Goal: Find specific page/section: Find specific page/section

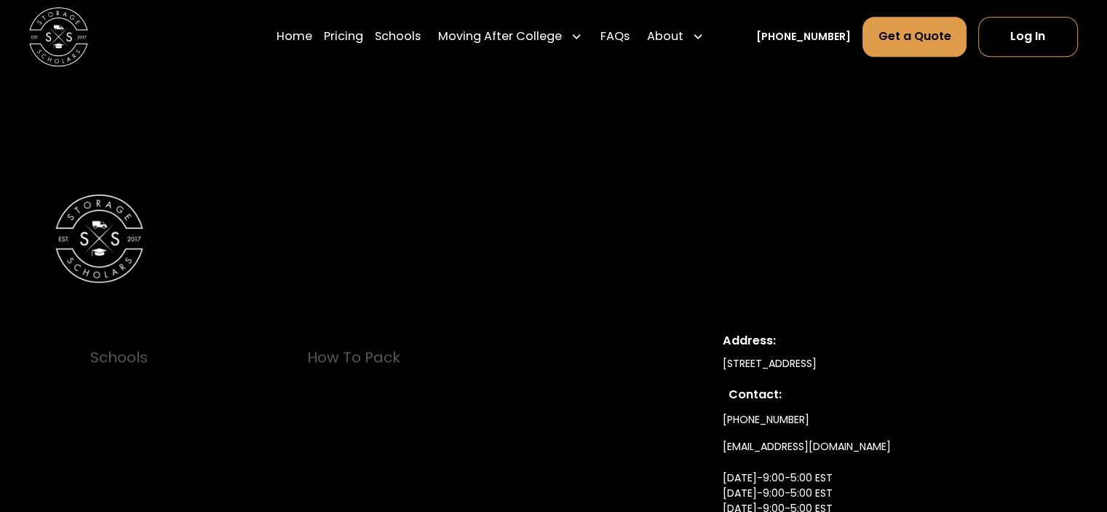
scroll to position [7061, 0]
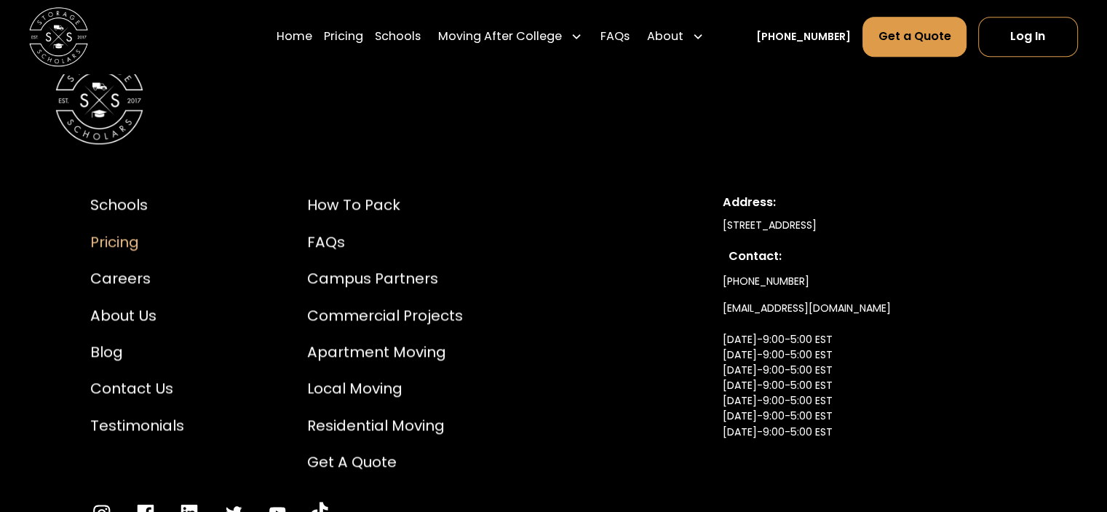
click at [100, 231] on div "Pricing" at bounding box center [137, 242] width 94 height 22
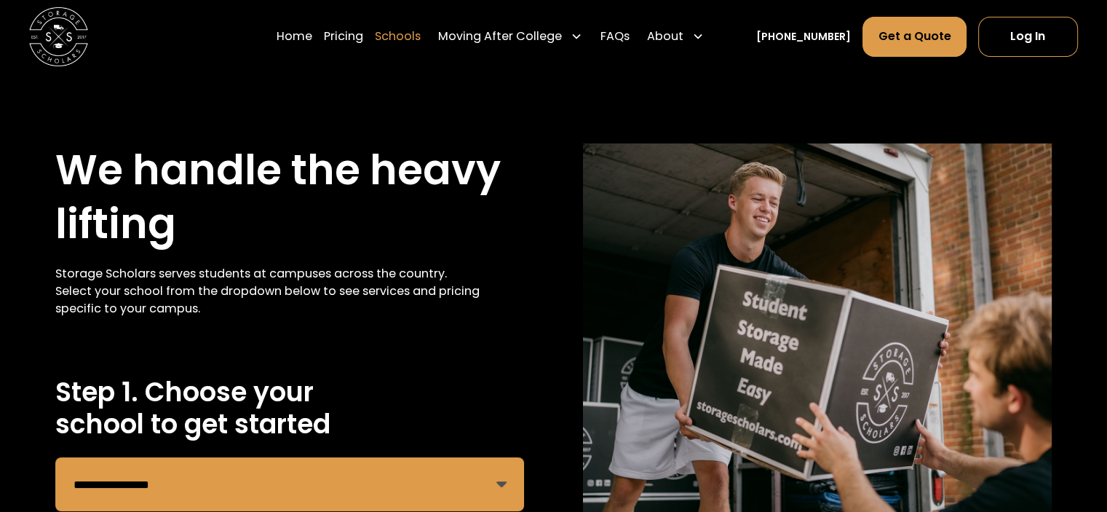
click at [411, 34] on link "Schools" at bounding box center [398, 36] width 46 height 41
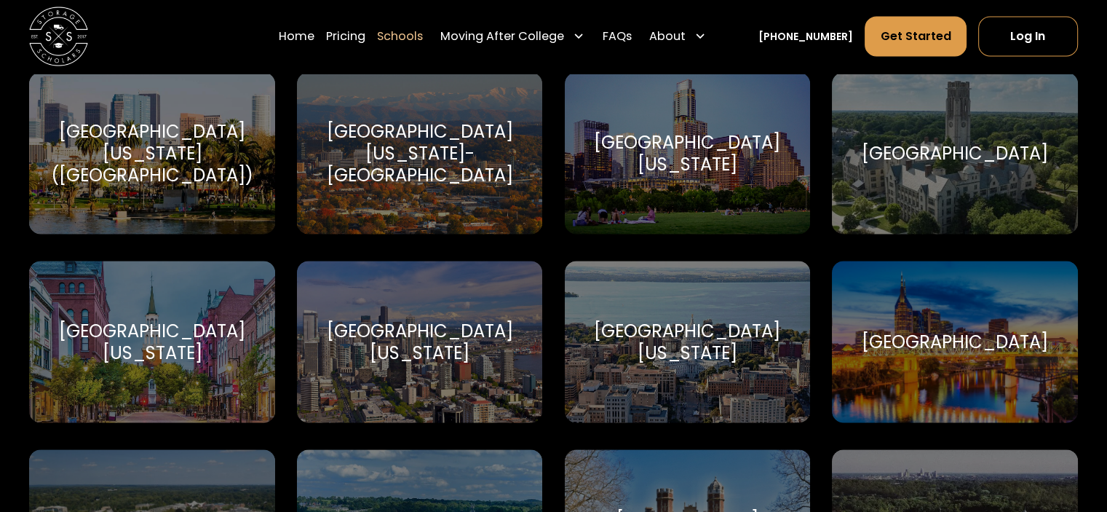
scroll to position [8372, 0]
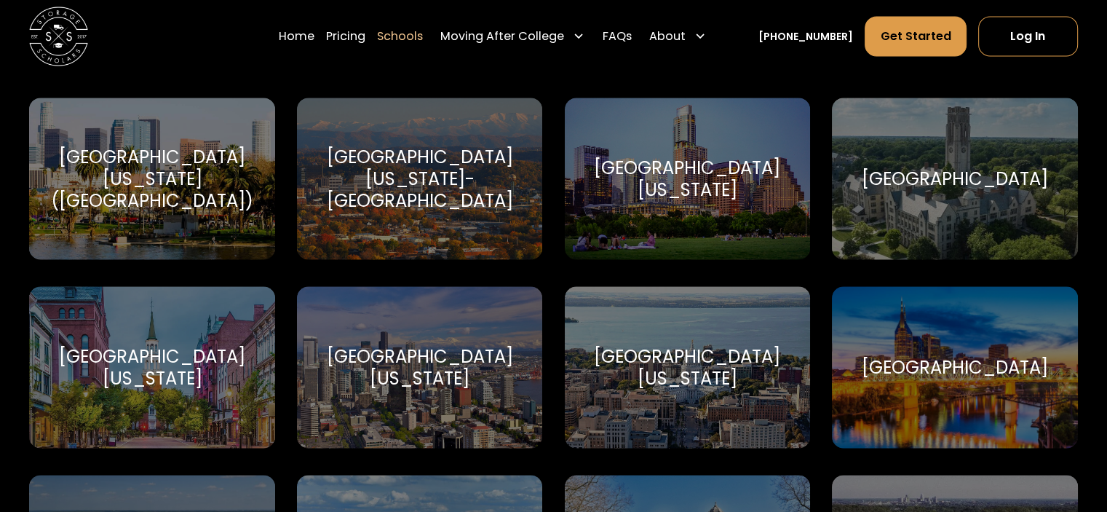
click at [399, 355] on div "University of Washington" at bounding box center [419, 368] width 210 height 44
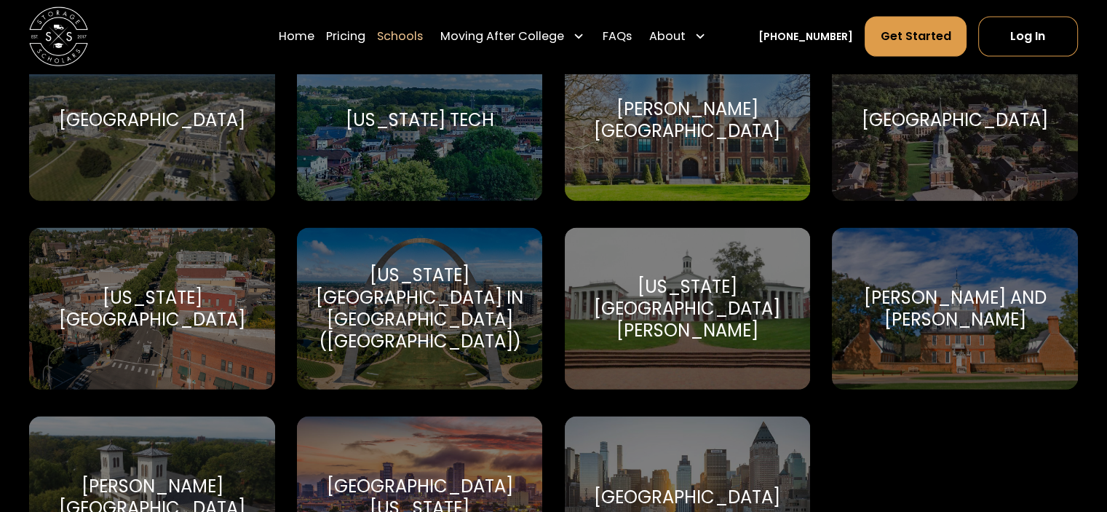
scroll to position [8881, 0]
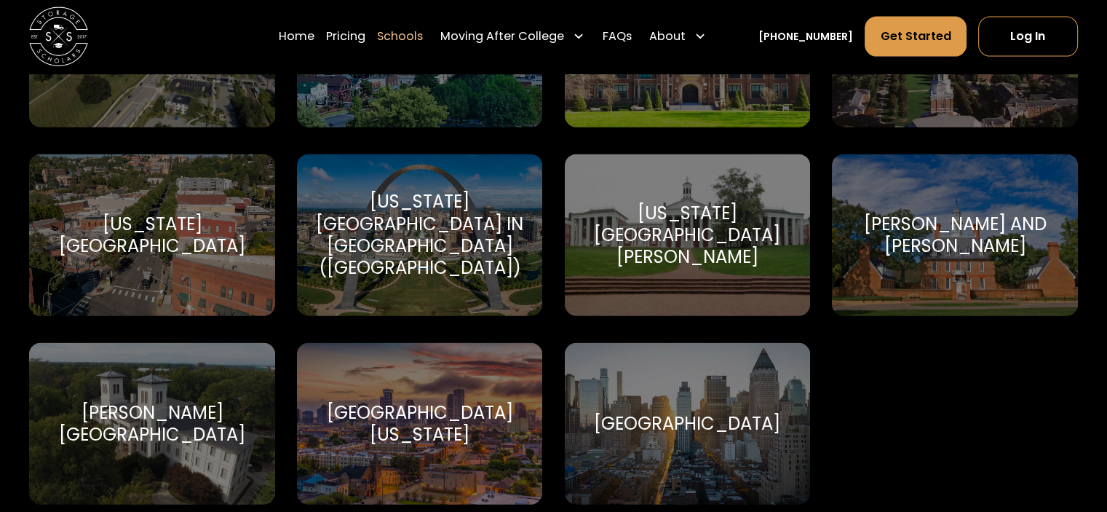
click at [160, 235] on div "[US_STATE][GEOGRAPHIC_DATA]" at bounding box center [152, 235] width 210 height 44
